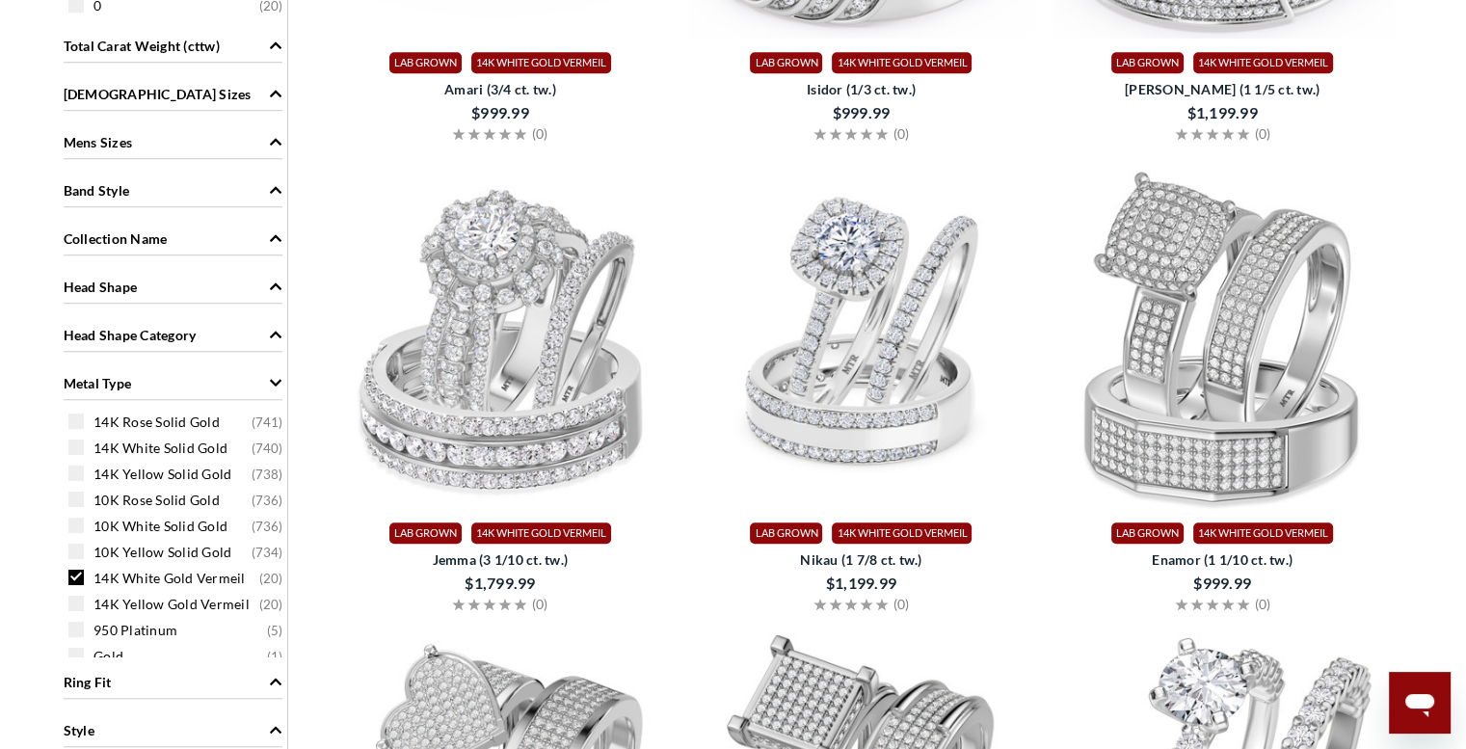
scroll to position [1543, 0]
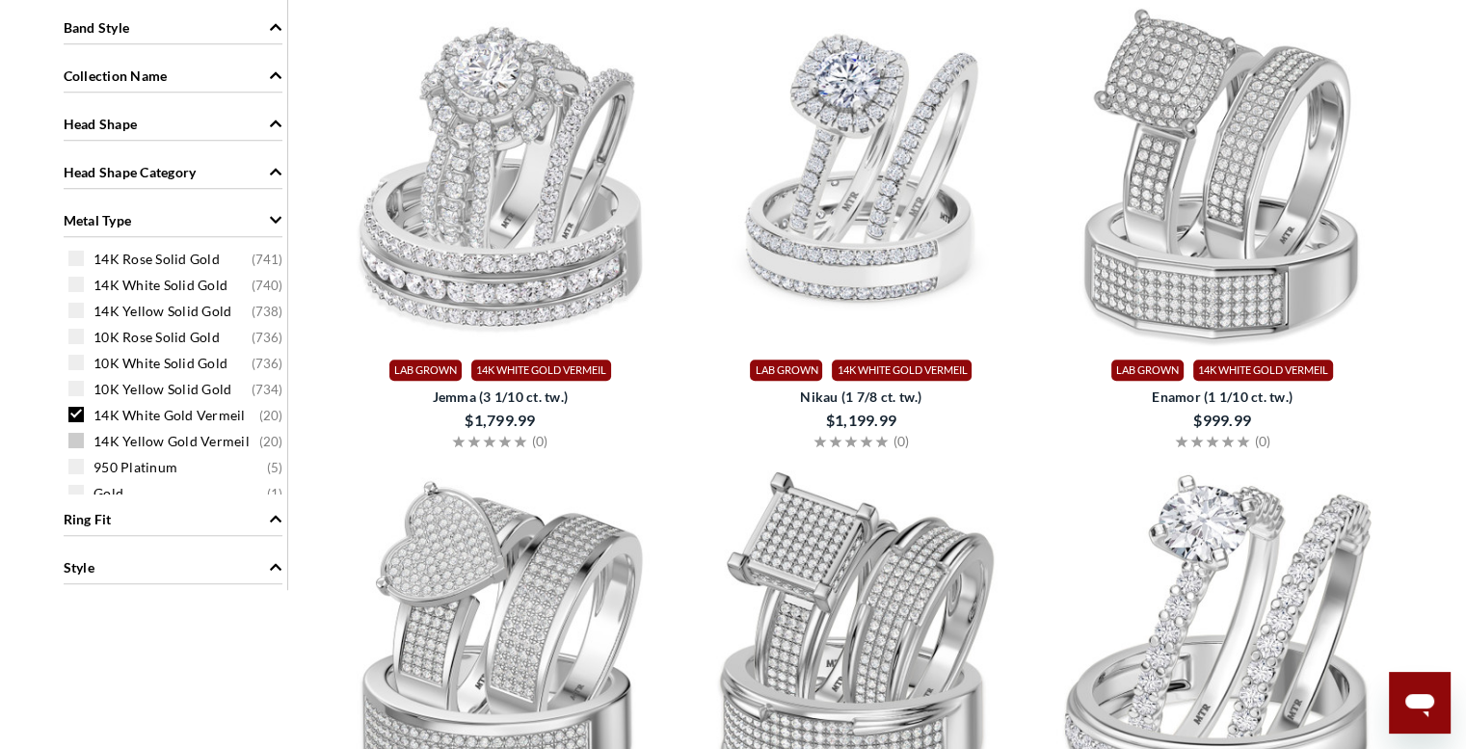
click at [107, 432] on span "14K Yellow Gold Vermeil" at bounding box center [172, 441] width 156 height 19
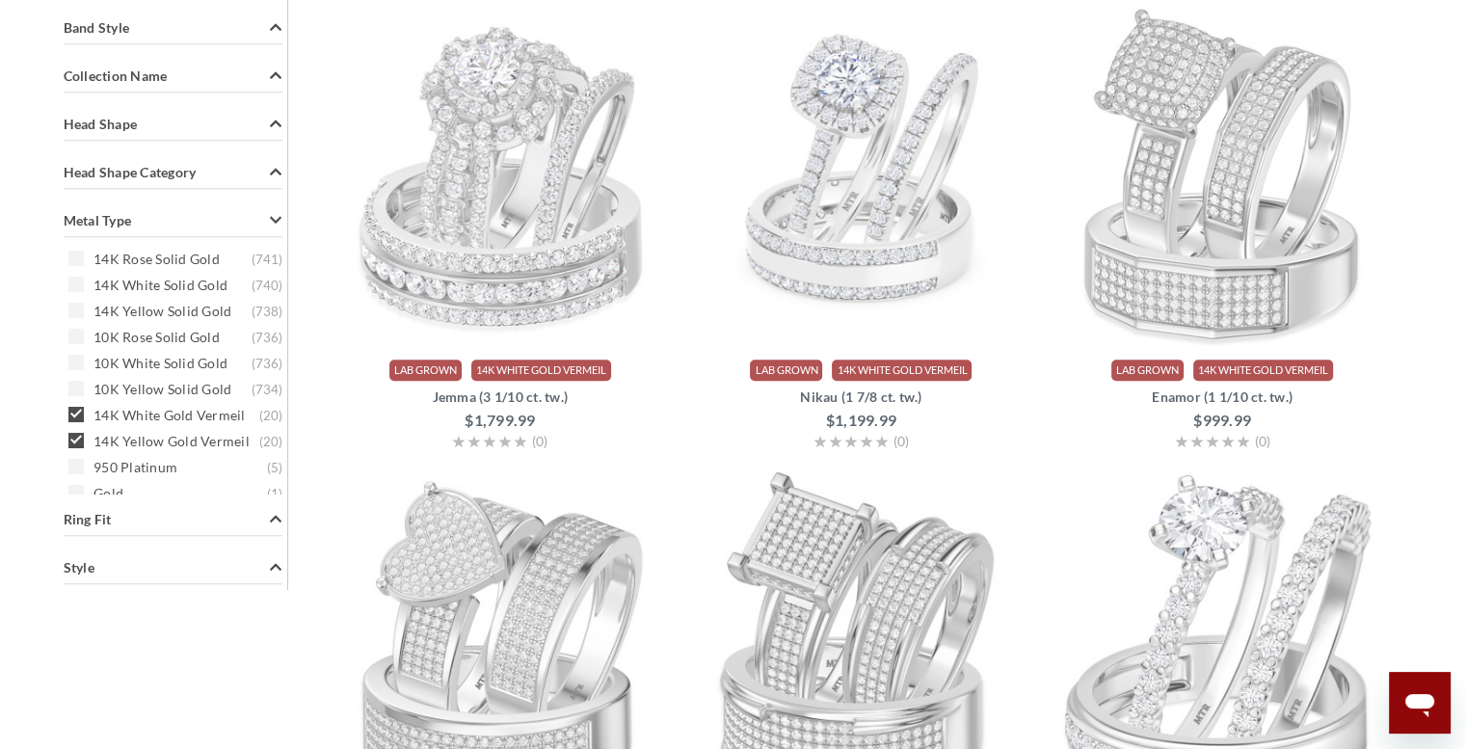
scroll to position [794, 0]
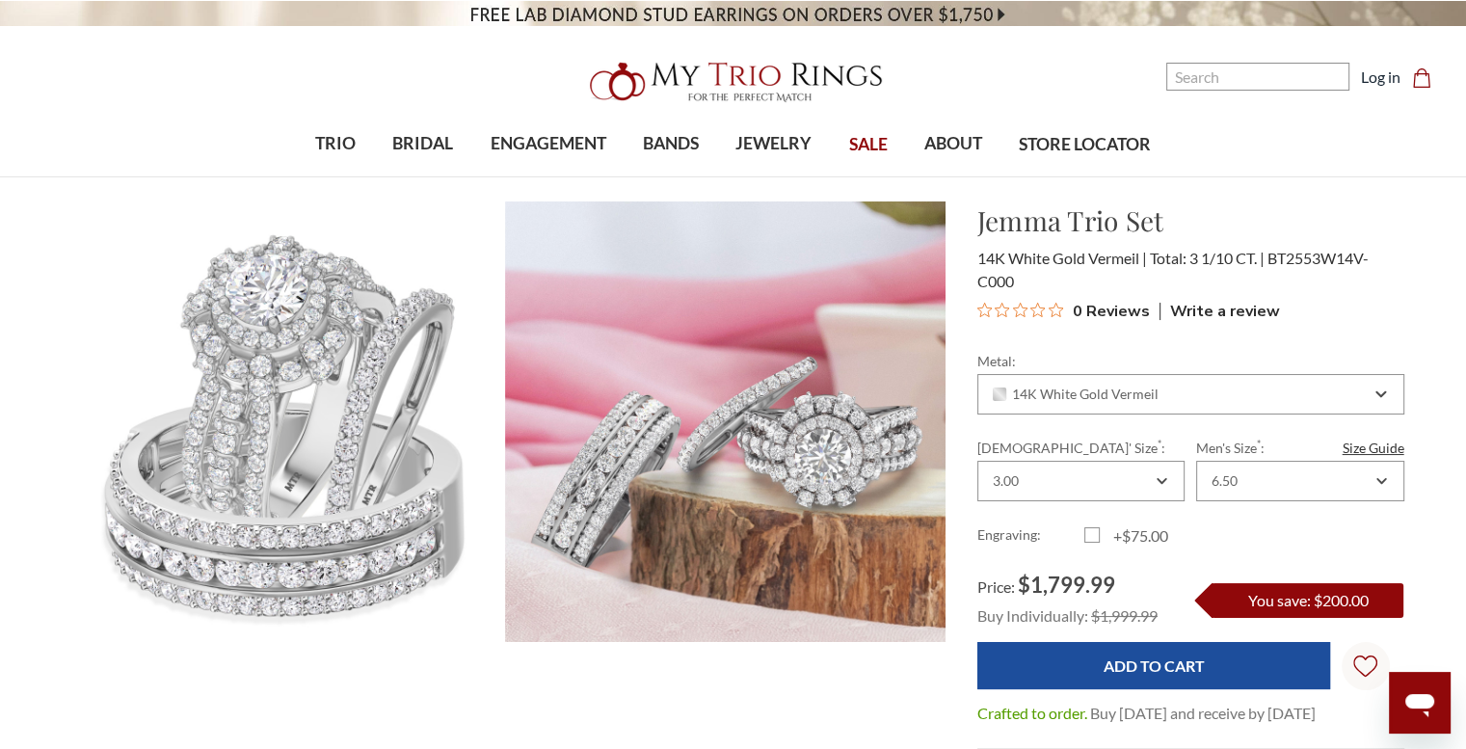
click at [891, 13] on video at bounding box center [733, 13] width 1466 height 26
click at [1088, 234] on h1 "Jemma Trio Set" at bounding box center [1191, 221] width 427 height 40
copy div "Jemma Trio Set $1,799.99"
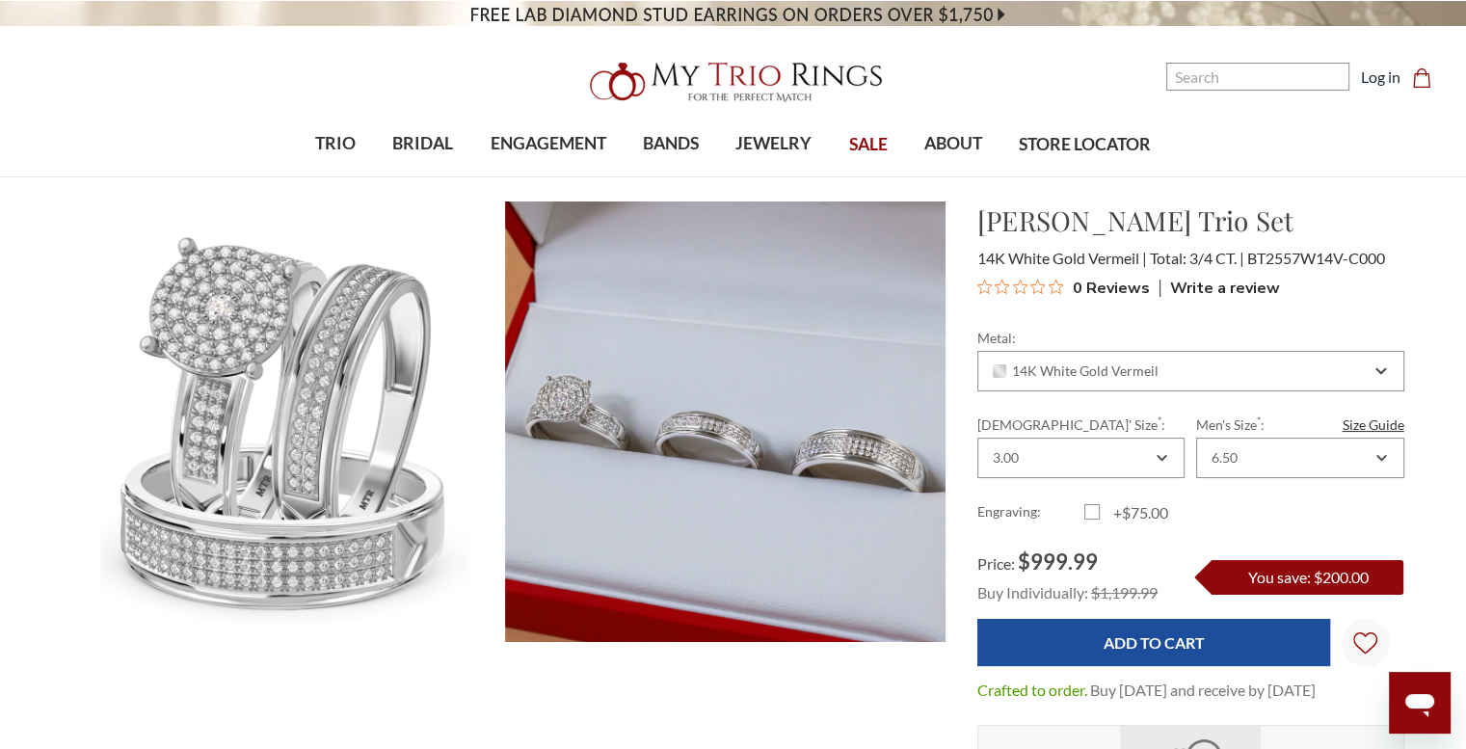
click at [1037, 218] on h1 "Gracie Trio Set" at bounding box center [1191, 221] width 427 height 40
copy div "Gracie Trio Set $999.99"
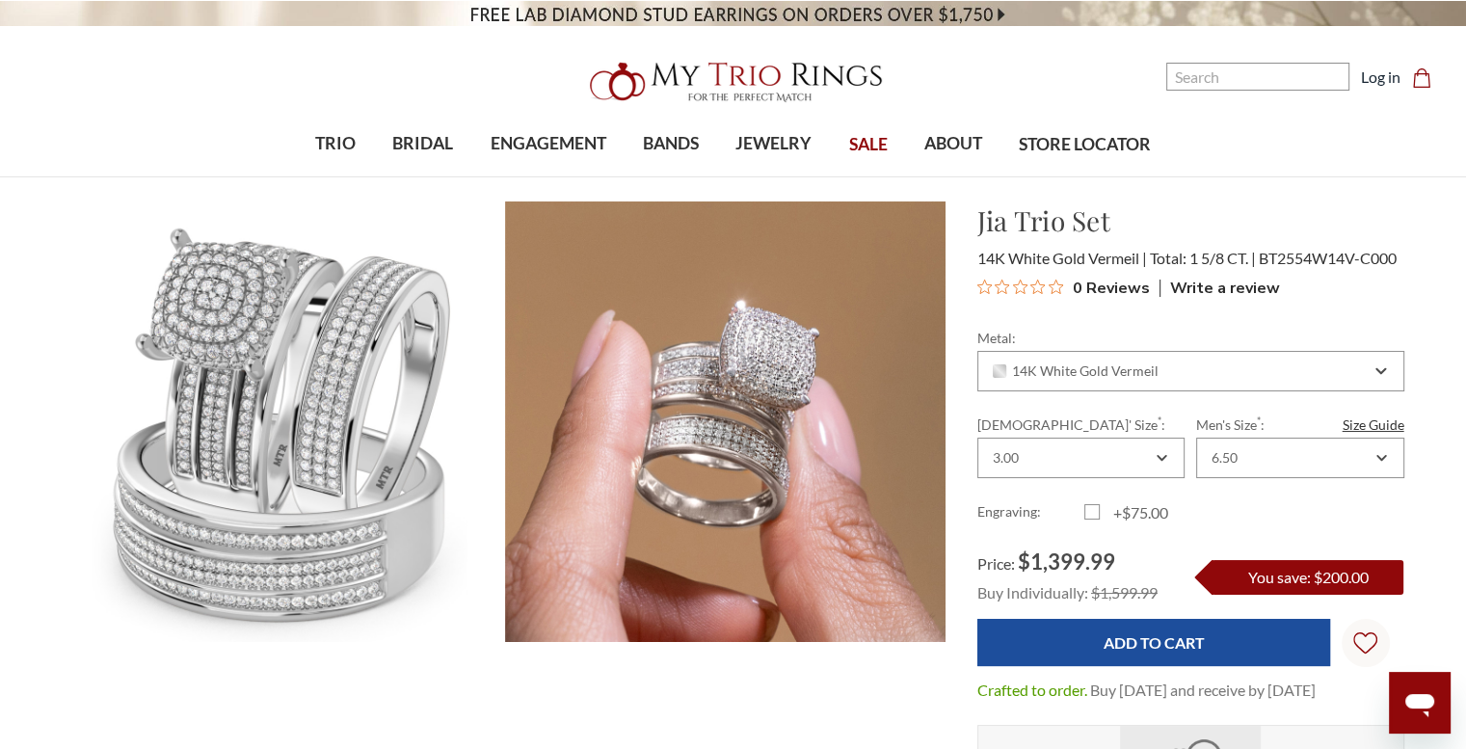
click at [1061, 242] on div "Jia Trio Set $1,399.99 14K White Gold Vermeil Total: 1 5/8 CT. BT2554W14V-C000" at bounding box center [1191, 253] width 427 height 104
click at [1055, 229] on h1 "Jia Trio Set" at bounding box center [1191, 221] width 427 height 40
click at [1054, 229] on h1 "Jia Trio Set" at bounding box center [1191, 221] width 427 height 40
click at [1073, 215] on h1 "Jia Trio Set" at bounding box center [1191, 221] width 427 height 40
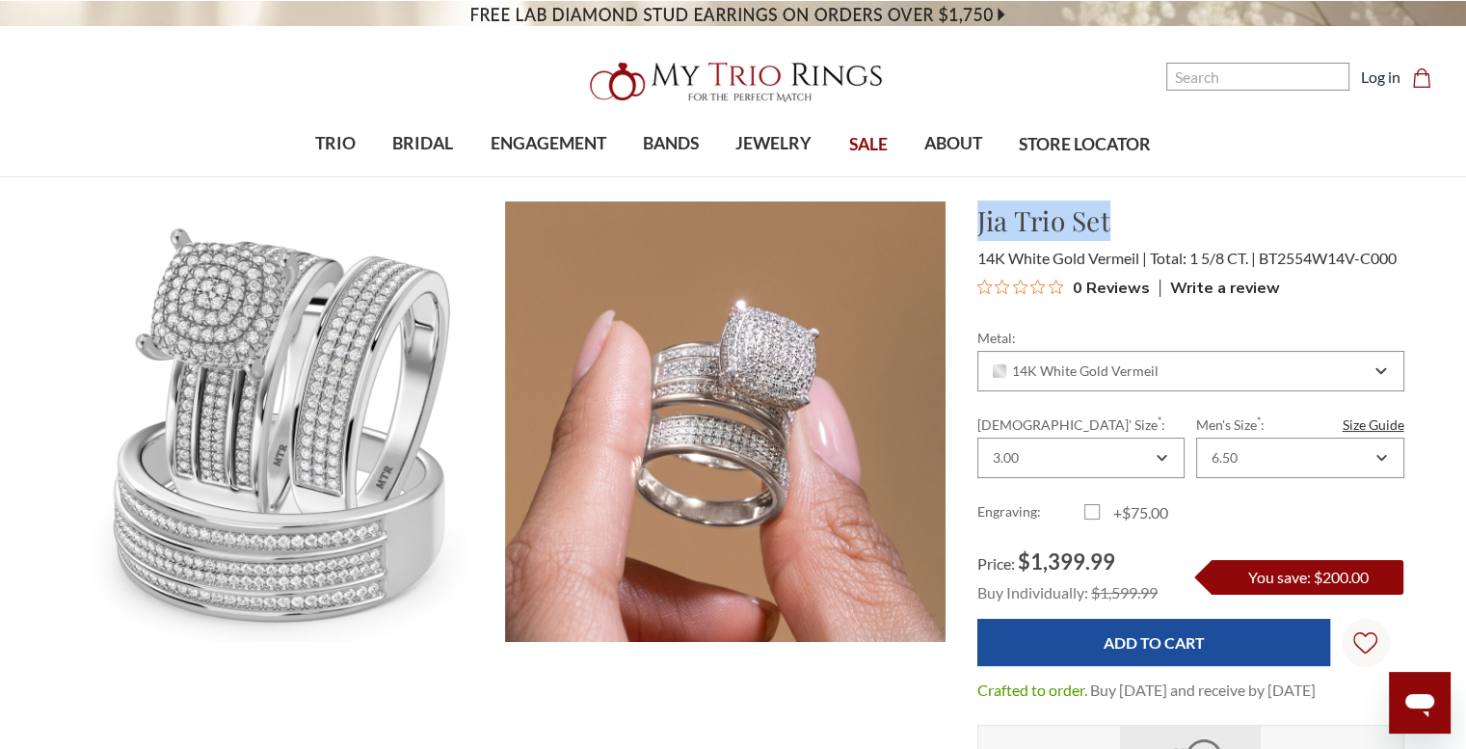
click at [1073, 215] on h1 "Jia Trio Set" at bounding box center [1191, 221] width 427 height 40
